Goal: Transaction & Acquisition: Download file/media

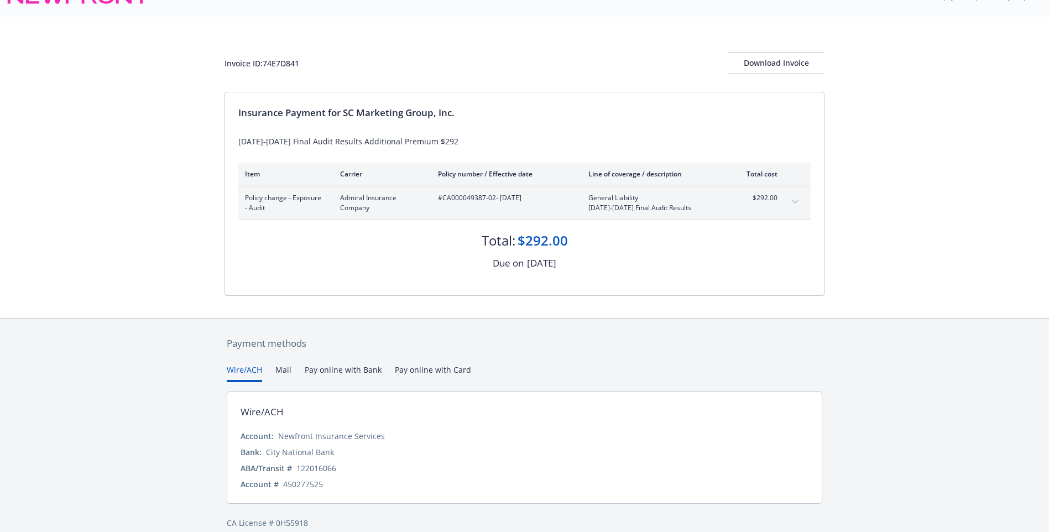
scroll to position [38, 0]
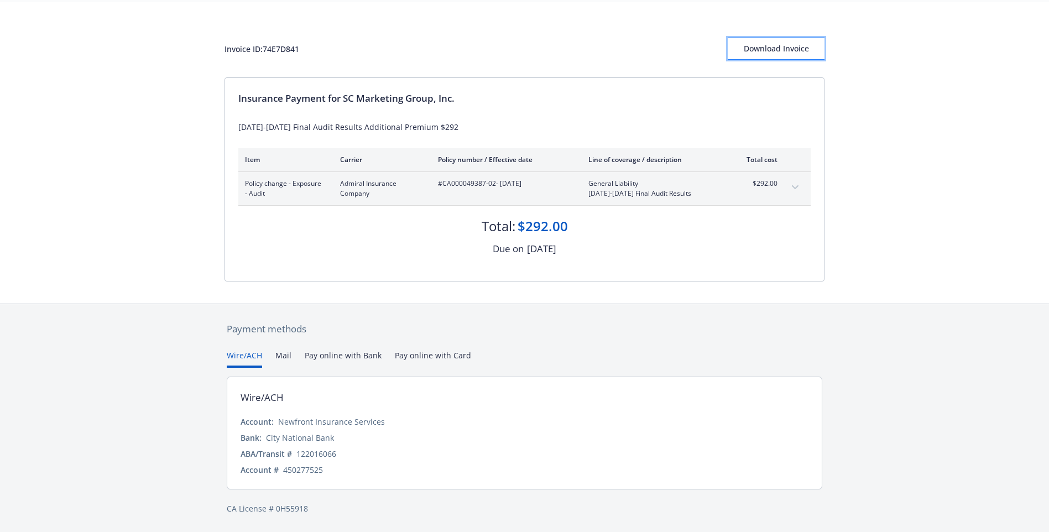
click at [770, 49] on div "Download Invoice" at bounding box center [775, 48] width 97 height 21
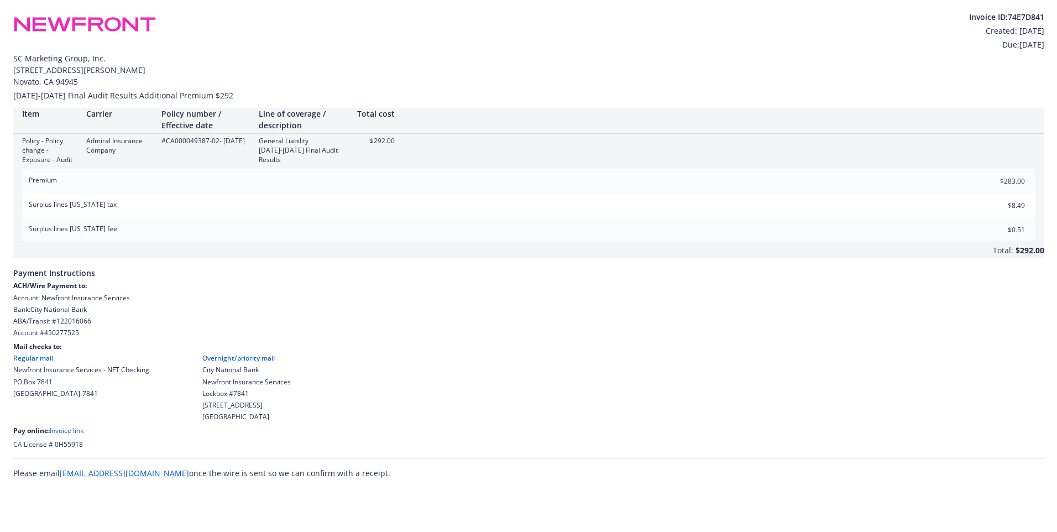
scroll to position [0, 0]
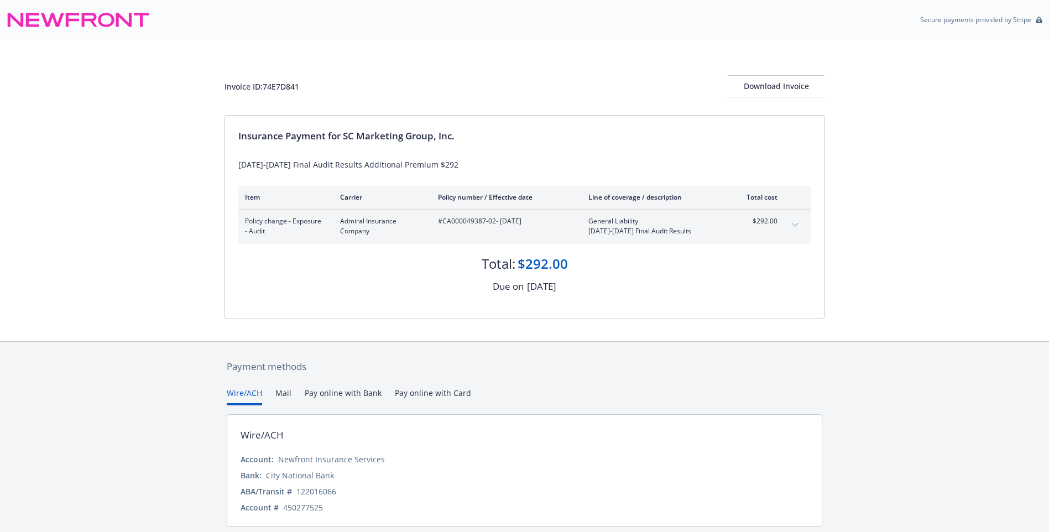
scroll to position [38, 0]
